Goal: Find specific page/section: Find specific page/section

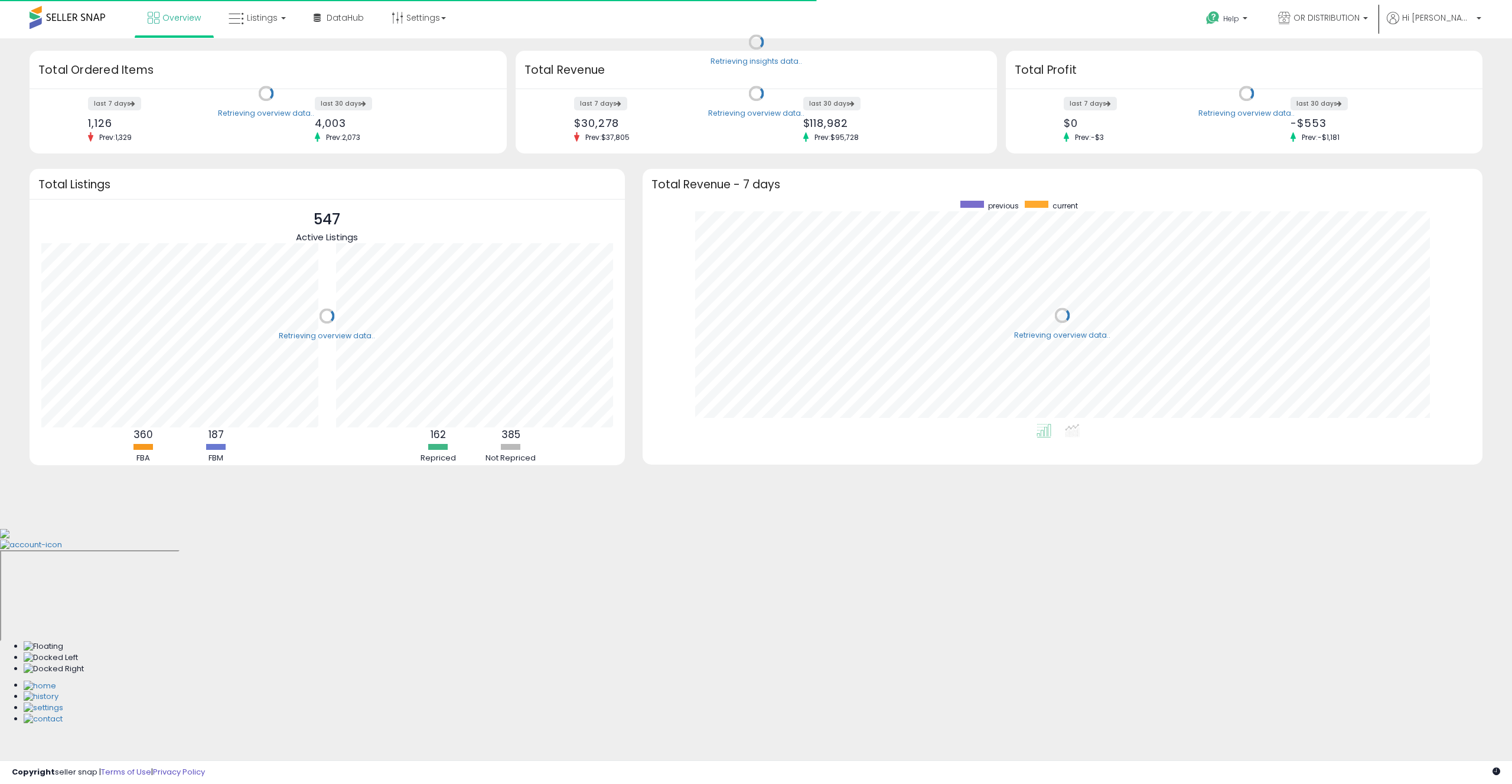
scroll to position [223, 816]
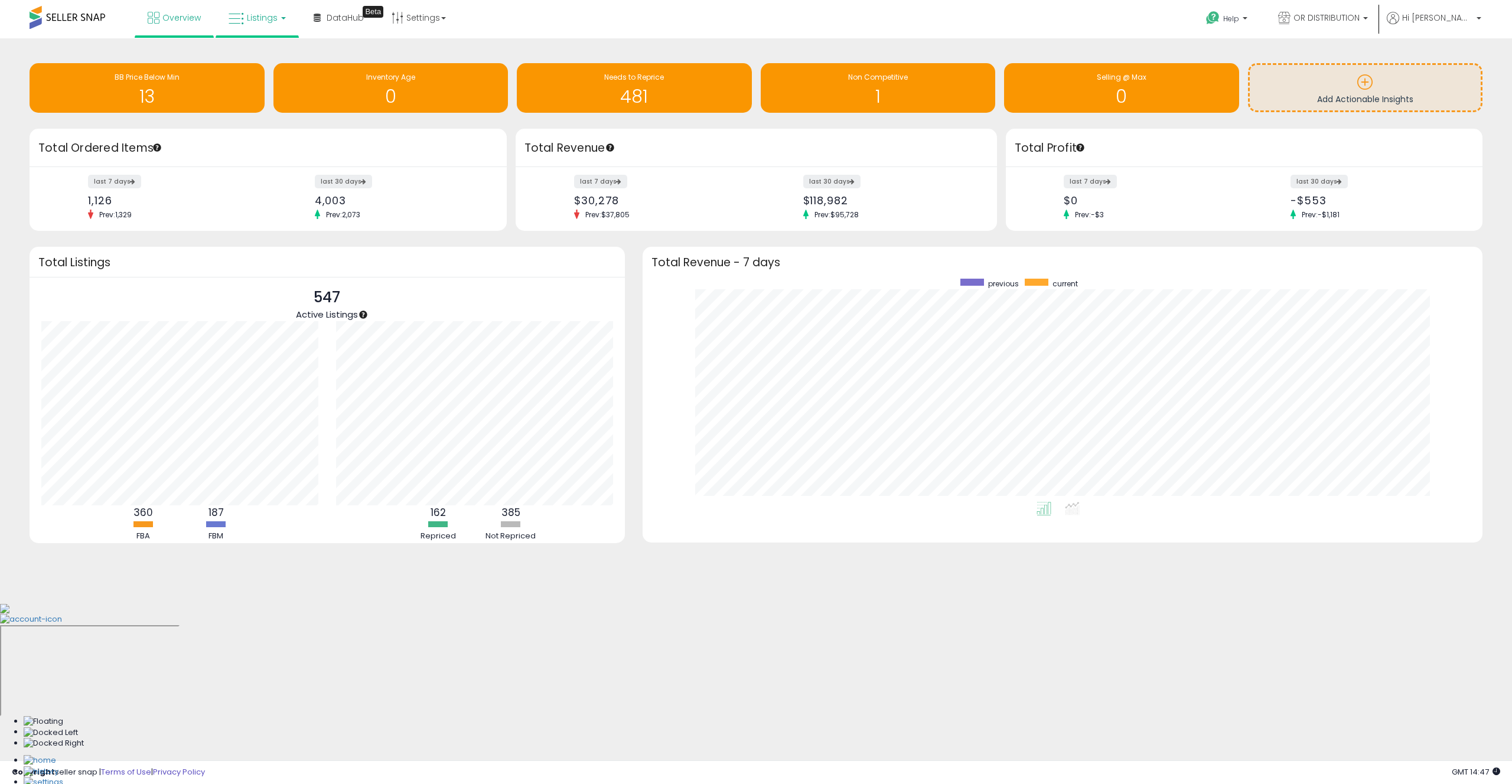
click at [222, 10] on link "Listings" at bounding box center [257, 18] width 75 height 35
click at [270, 124] on li at bounding box center [266, 105] width 99 height 43
click at [262, 24] on link "Listings" at bounding box center [257, 18] width 75 height 35
click at [262, 102] on icon at bounding box center [268, 103] width 62 height 18
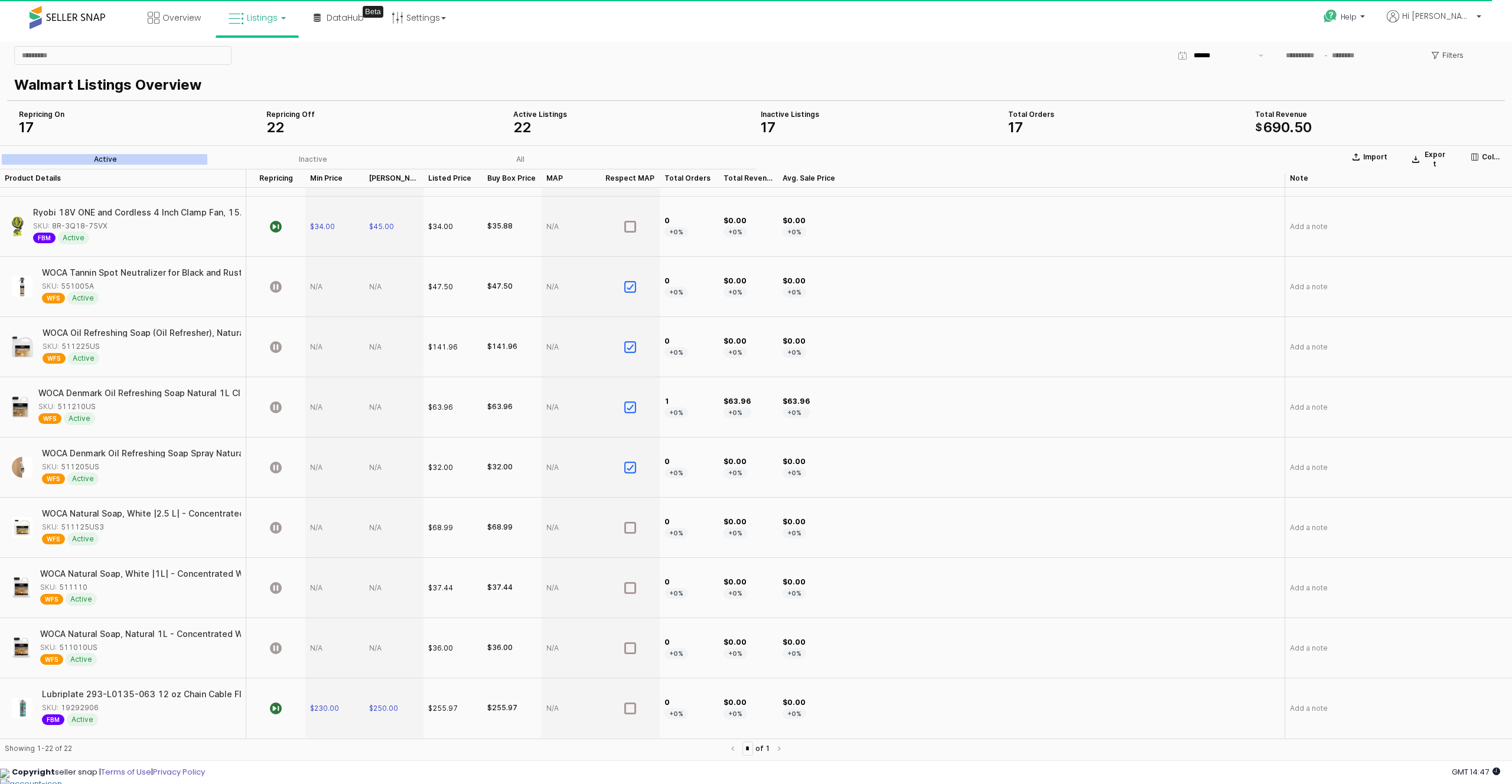
scroll to position [141, 0]
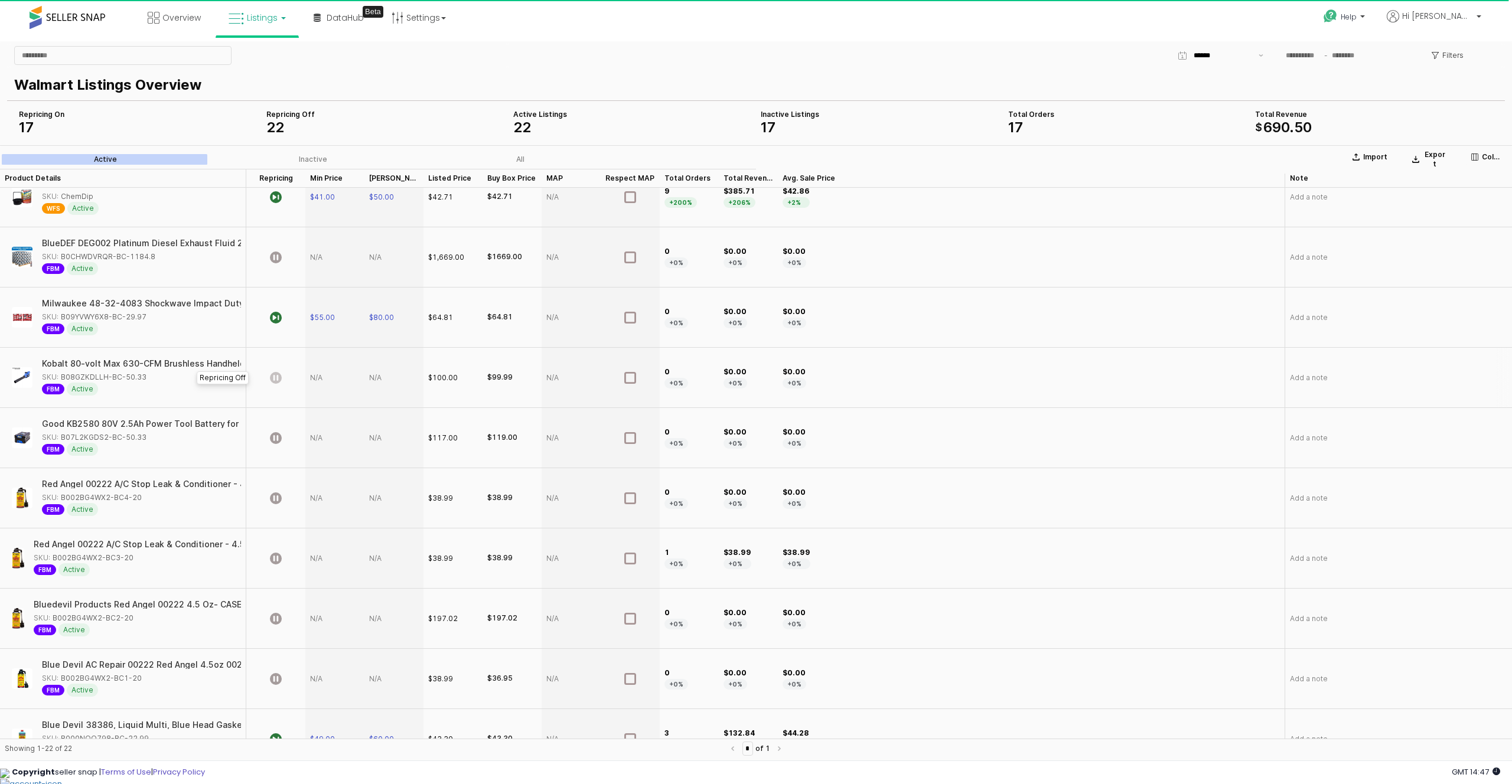
click at [276, 379] on icon "App Frame" at bounding box center [276, 377] width 11 height 11
click at [275, 435] on icon "App Frame" at bounding box center [276, 437] width 11 height 11
click at [321, 435] on div "App Frame" at bounding box center [335, 438] width 59 height 60
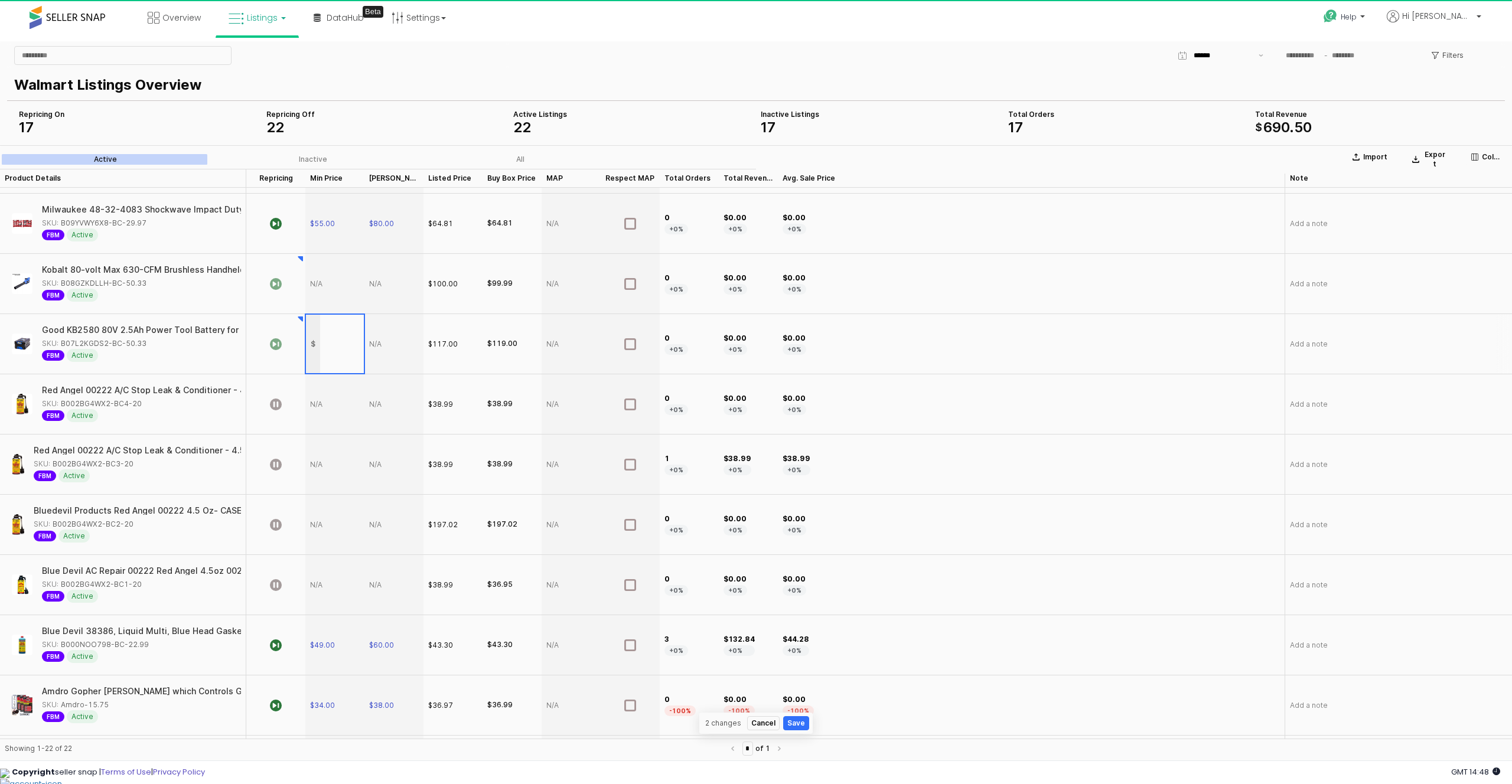
scroll to position [65, 0]
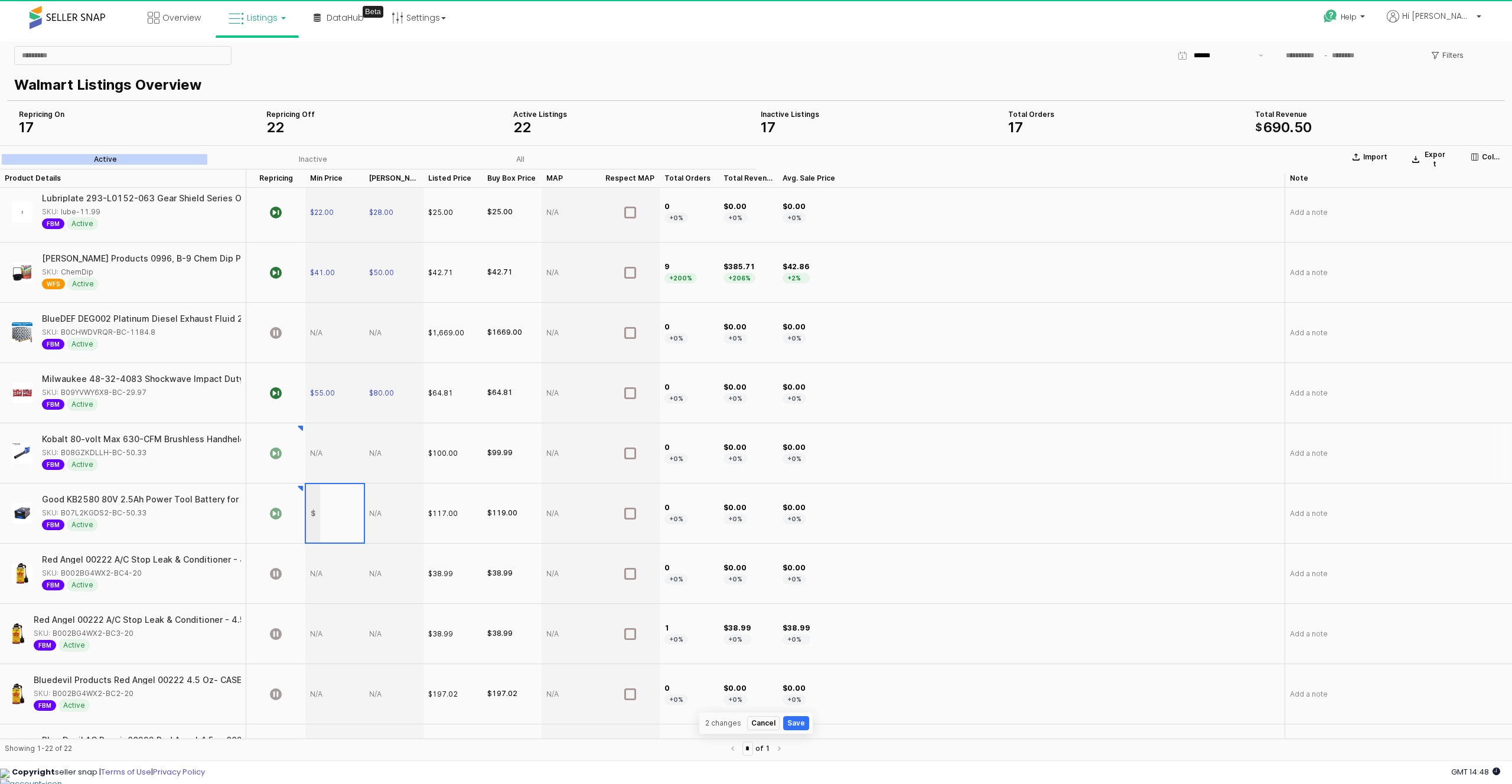
click at [325, 461] on div "App Frame" at bounding box center [335, 453] width 59 height 60
click at [318, 450] on div "App Frame" at bounding box center [335, 453] width 59 height 60
click at [314, 456] on div "App Frame" at bounding box center [335, 453] width 59 height 60
click at [316, 454] on div "App Frame" at bounding box center [335, 453] width 59 height 60
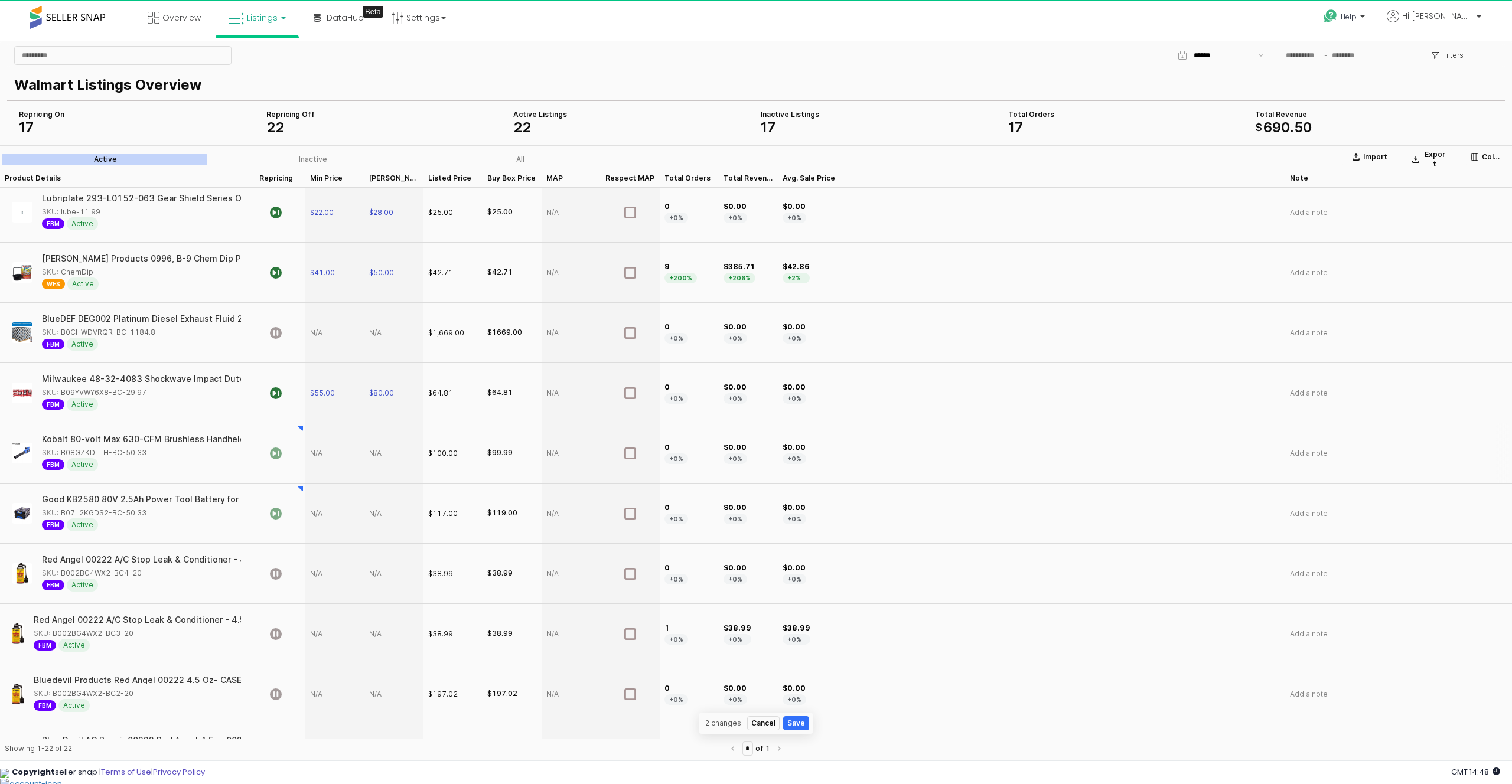
click at [316, 454] on div "App Frame" at bounding box center [335, 453] width 59 height 60
type input "**"
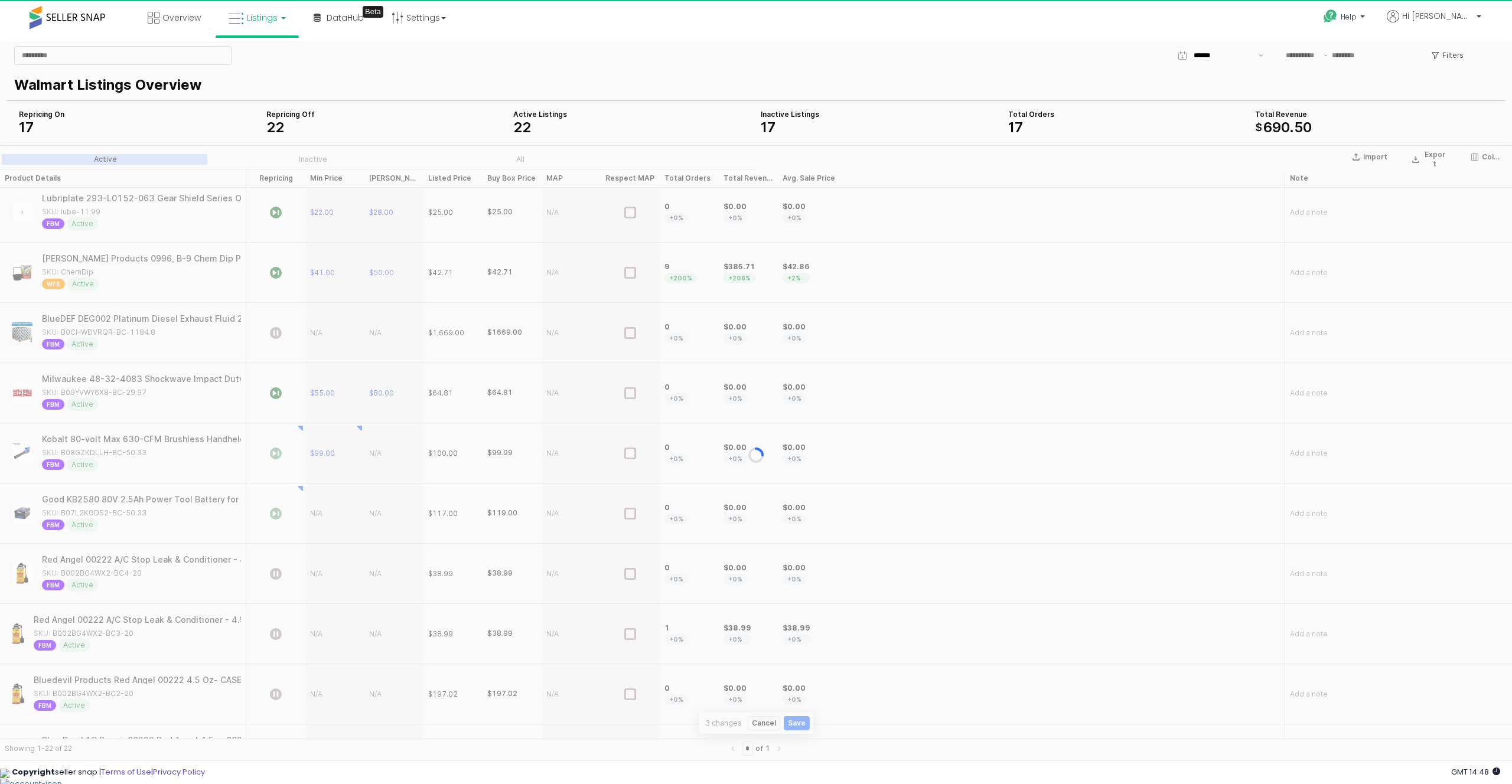
click at [382, 455] on section "Import Export Columns Active Inactive All Product Details Product Details Repri…" at bounding box center [756, 454] width 1512 height 619
click at [382, 455] on div "App Frame" at bounding box center [756, 454] width 1512 height 619
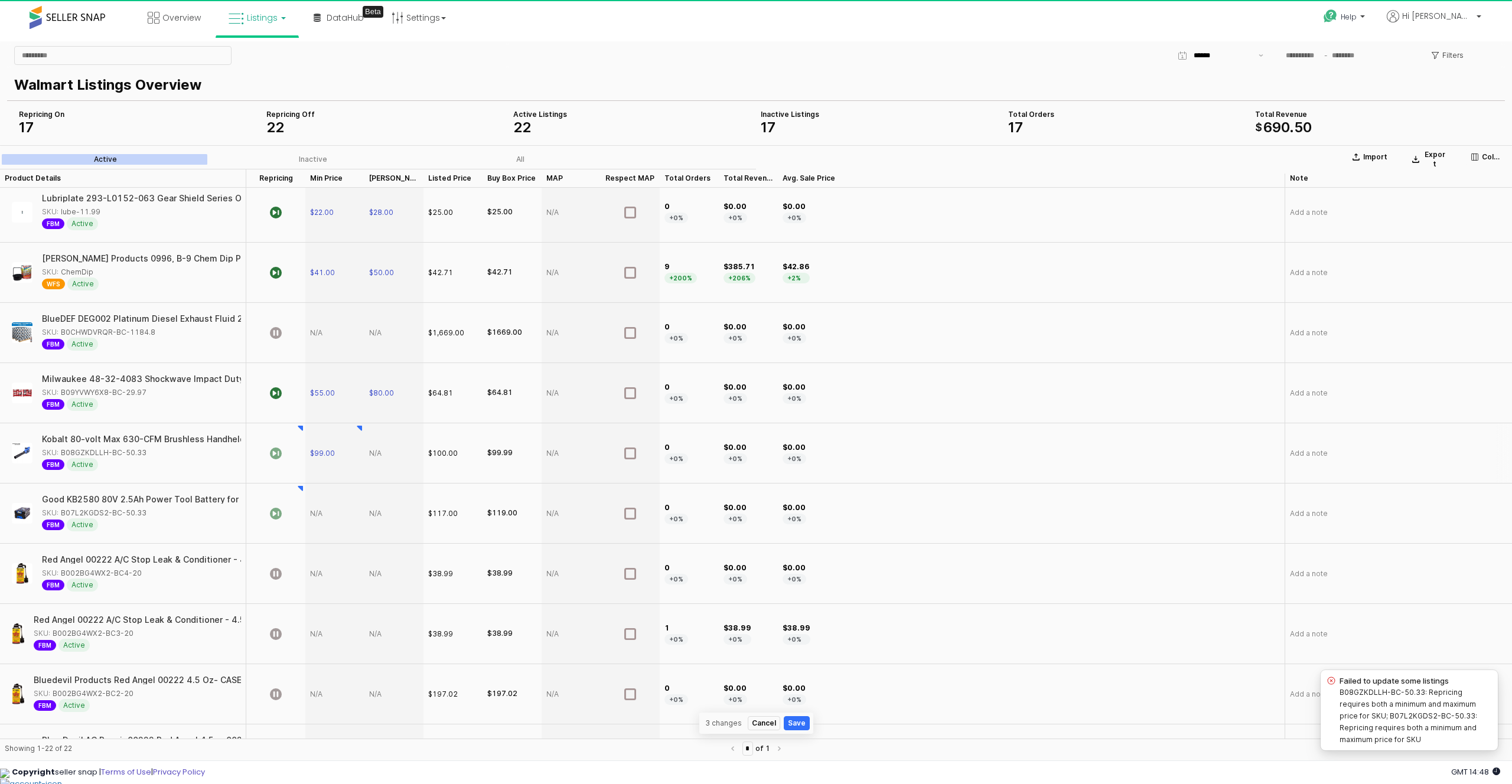
click at [379, 454] on div "App Frame" at bounding box center [394, 453] width 59 height 60
type input "***"
click at [326, 523] on div "App Frame" at bounding box center [335, 514] width 59 height 60
click at [316, 511] on div "App Frame" at bounding box center [335, 514] width 59 height 60
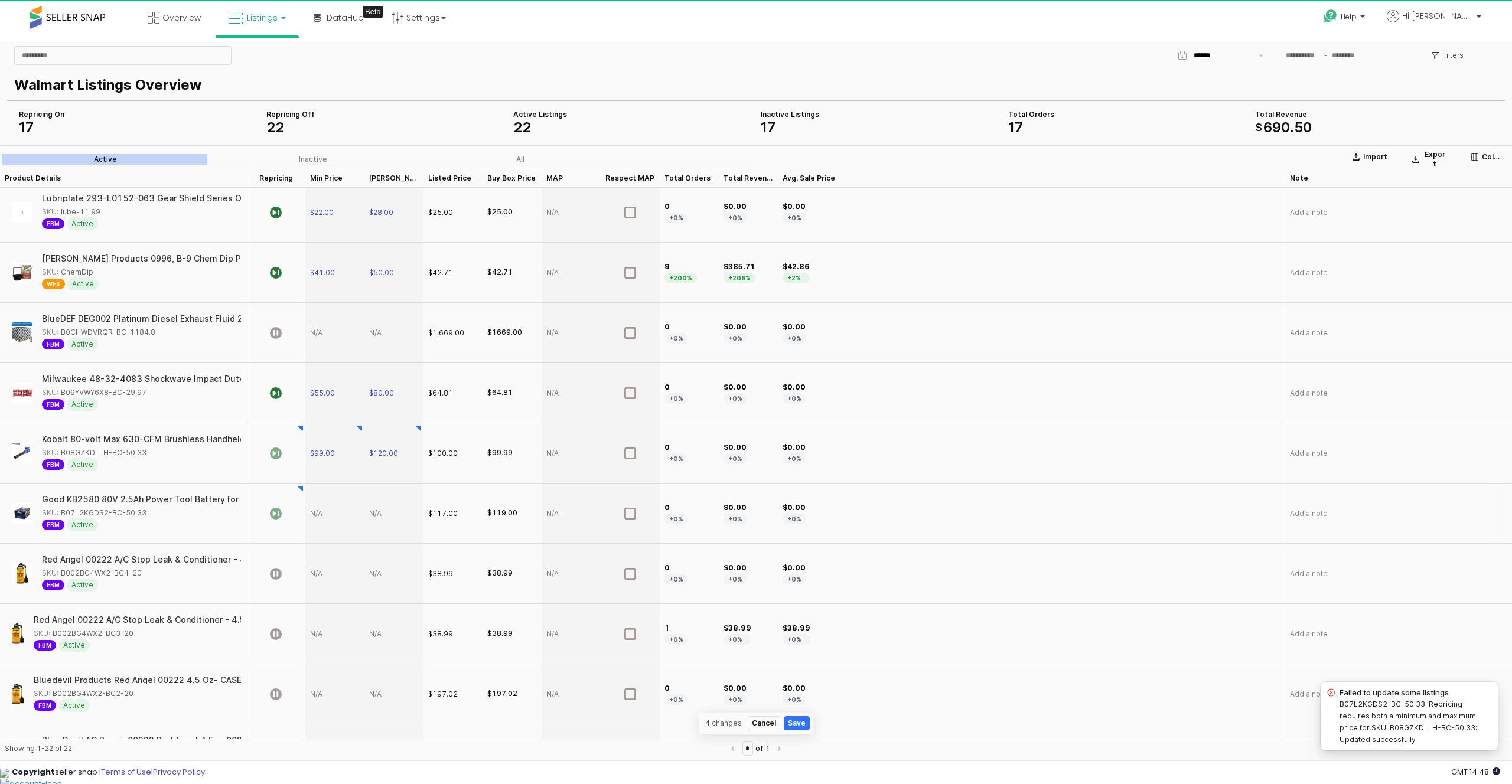
click at [316, 511] on div "App Frame" at bounding box center [335, 514] width 59 height 60
type input "***"
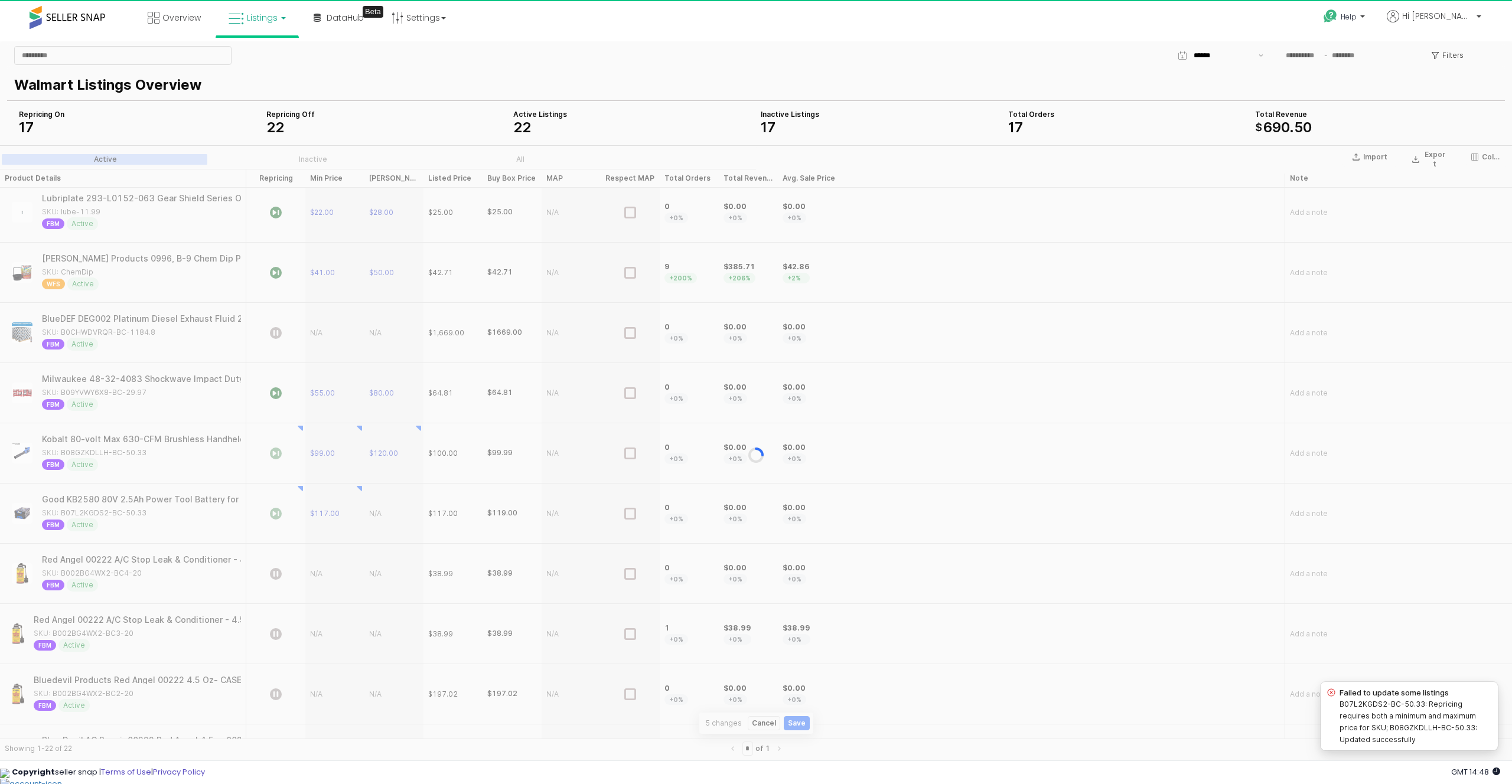
click at [376, 511] on section "Import Export Columns Active Inactive All Product Details Product Details Repri…" at bounding box center [756, 454] width 1512 height 619
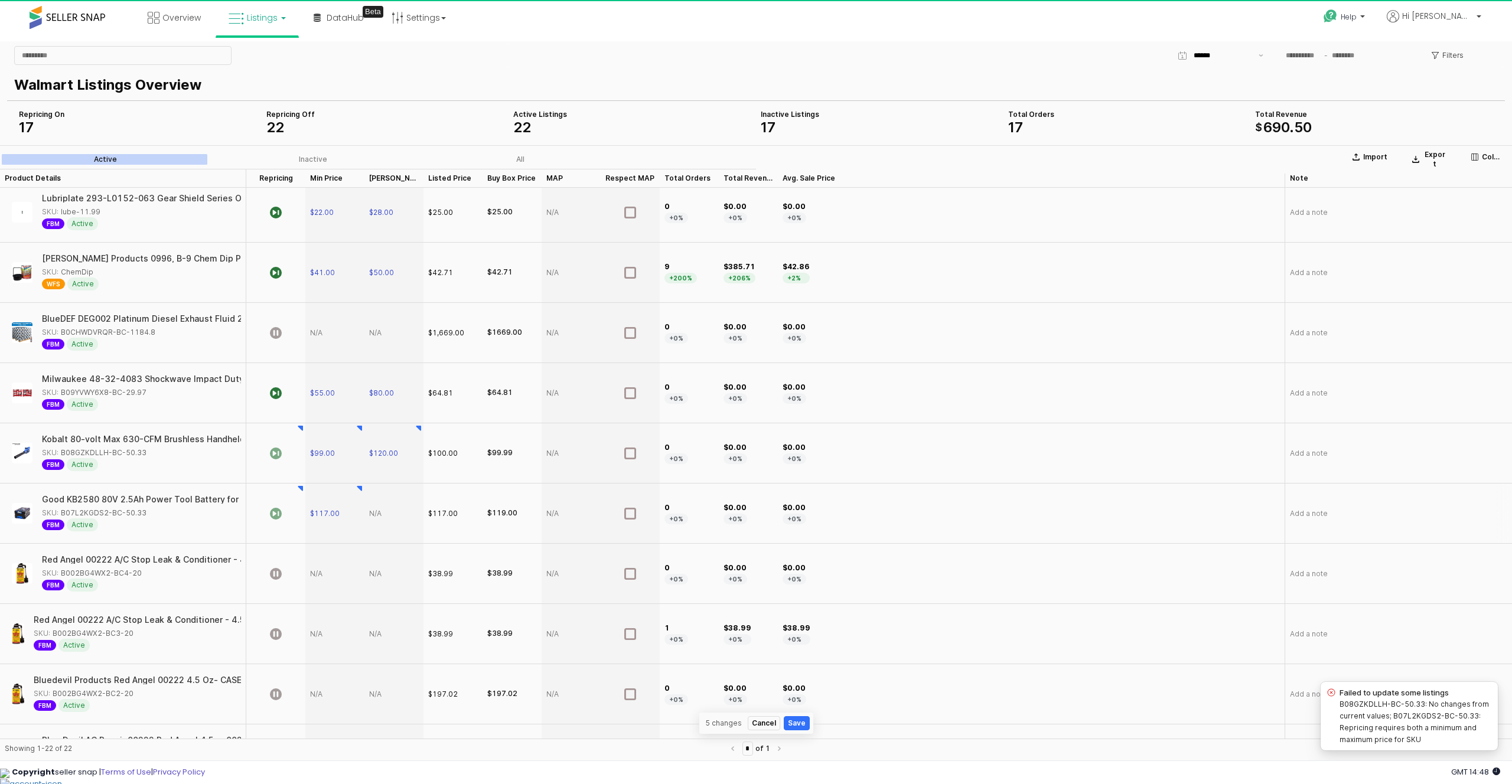
click at [384, 514] on div "App Frame" at bounding box center [394, 514] width 59 height 60
click at [388, 514] on div "App Frame" at bounding box center [394, 514] width 59 height 60
type input "***"
click at [278, 454] on icon "App Frame" at bounding box center [276, 453] width 11 height 11
click at [274, 511] on icon "App Frame" at bounding box center [276, 513] width 11 height 11
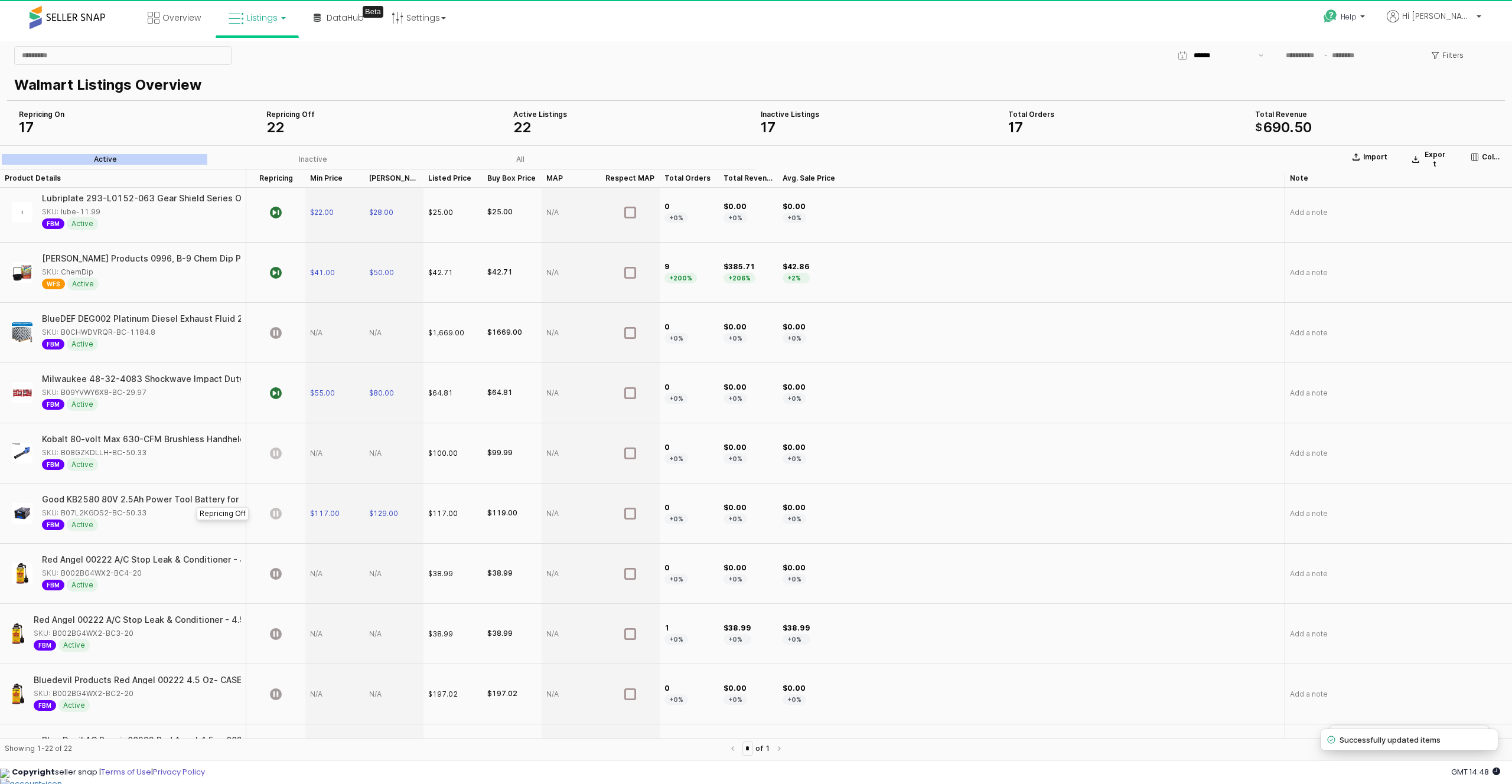
click at [274, 511] on icon "App Frame" at bounding box center [276, 513] width 11 height 11
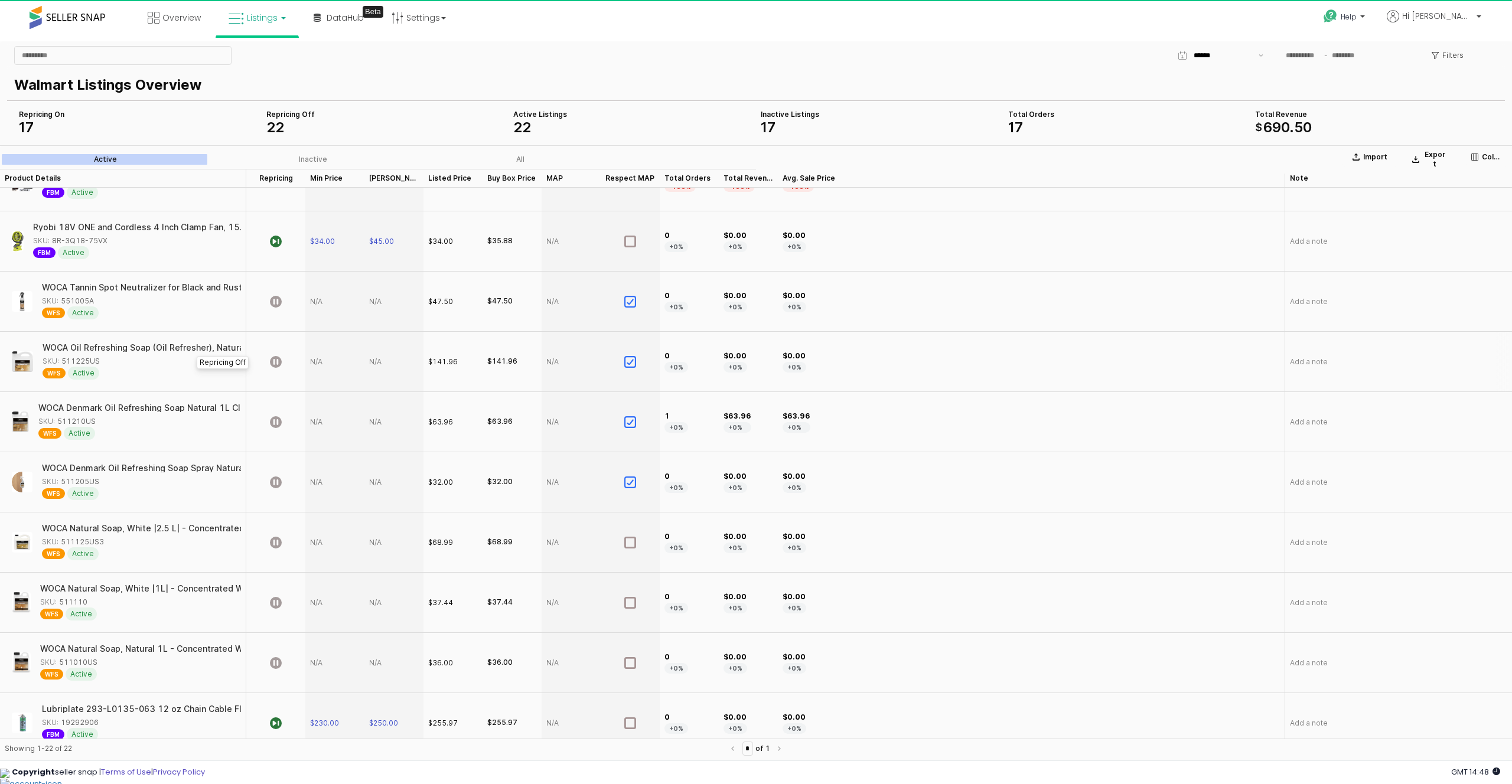
scroll to position [758, 0]
